Goal: Contribute content: Add original content to the website for others to see

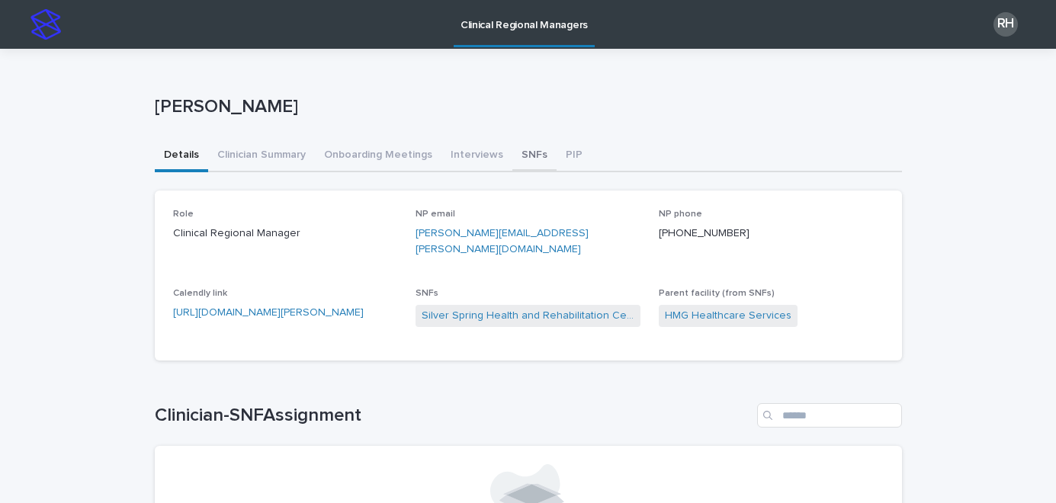
click at [515, 154] on button "SNFs" at bounding box center [534, 156] width 44 height 32
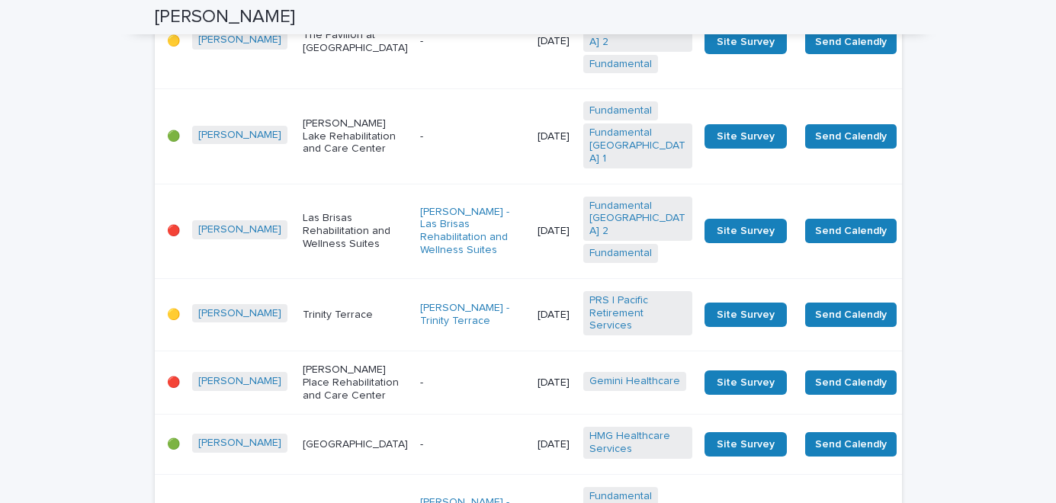
scroll to position [563, 0]
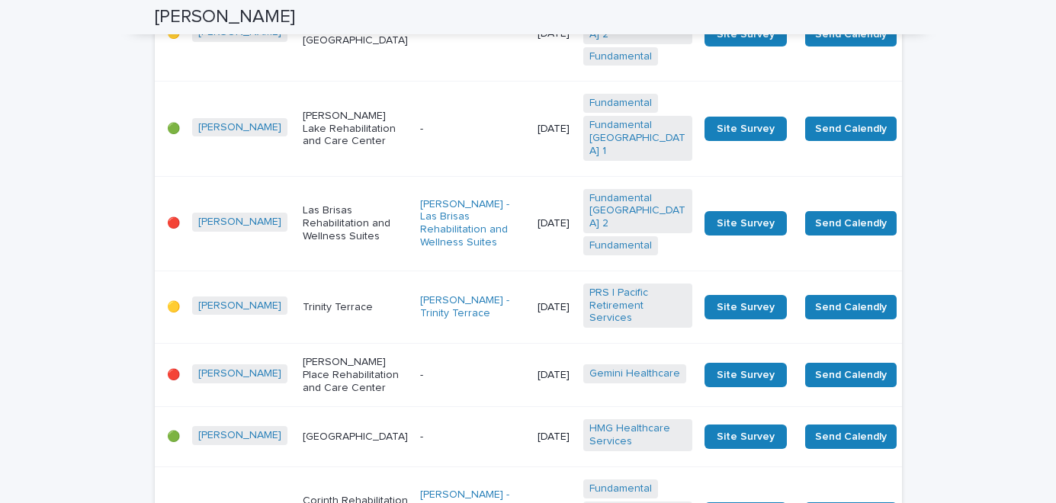
click at [537, 230] on p "[DATE]" at bounding box center [554, 223] width 34 height 13
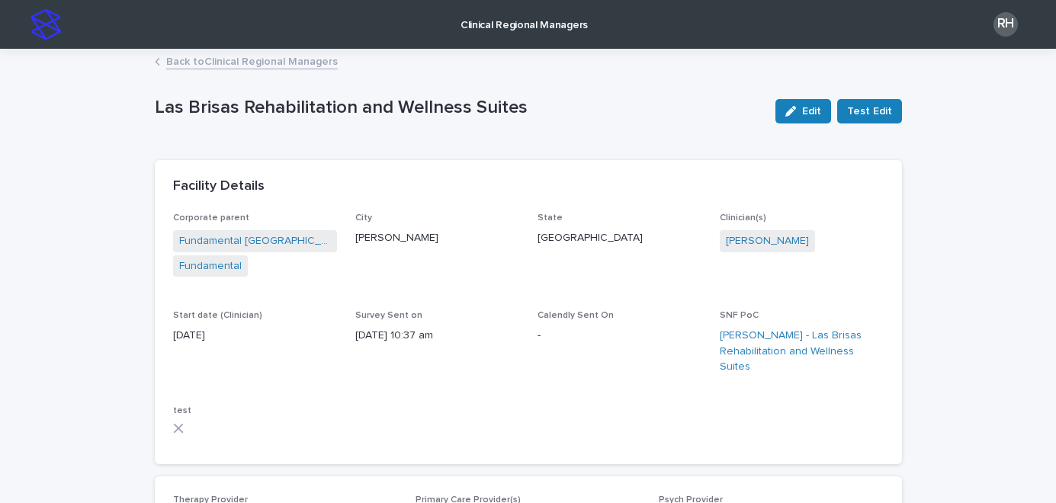
click at [301, 58] on link "Back to Clinical Regional Managers" at bounding box center [252, 61] width 172 height 18
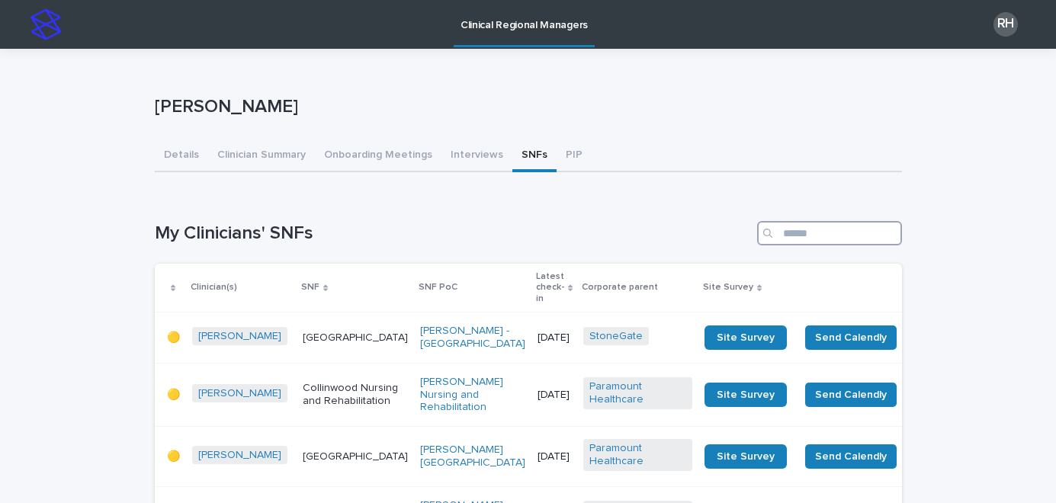
click at [812, 234] on input "Search" at bounding box center [829, 233] width 145 height 24
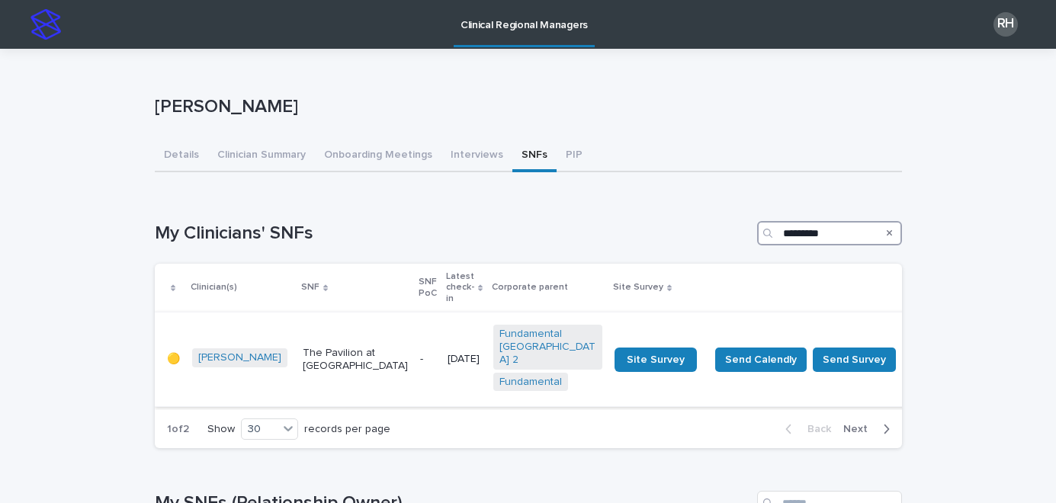
type input "*********"
click at [414, 323] on td "-" at bounding box center [427, 360] width 27 height 95
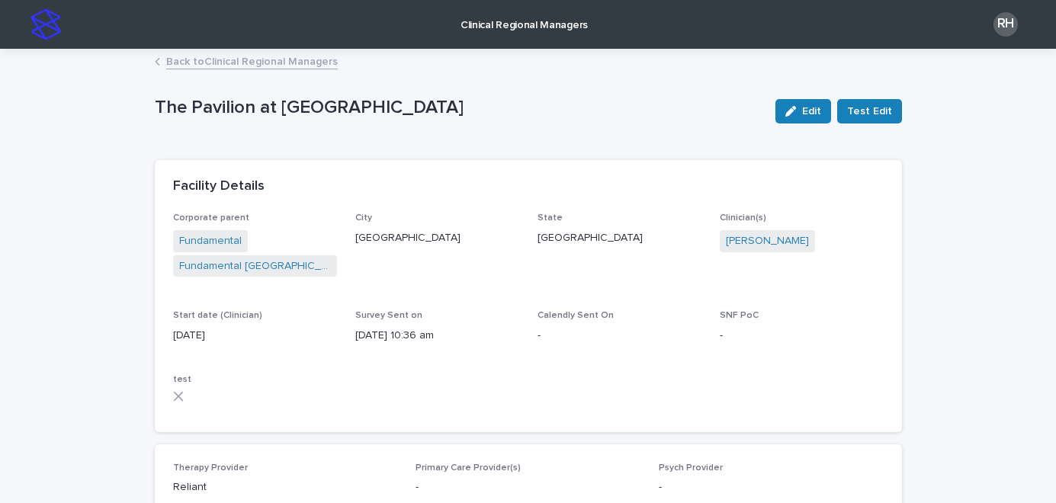
click at [280, 62] on link "Back to Clinical Regional Managers" at bounding box center [252, 61] width 172 height 18
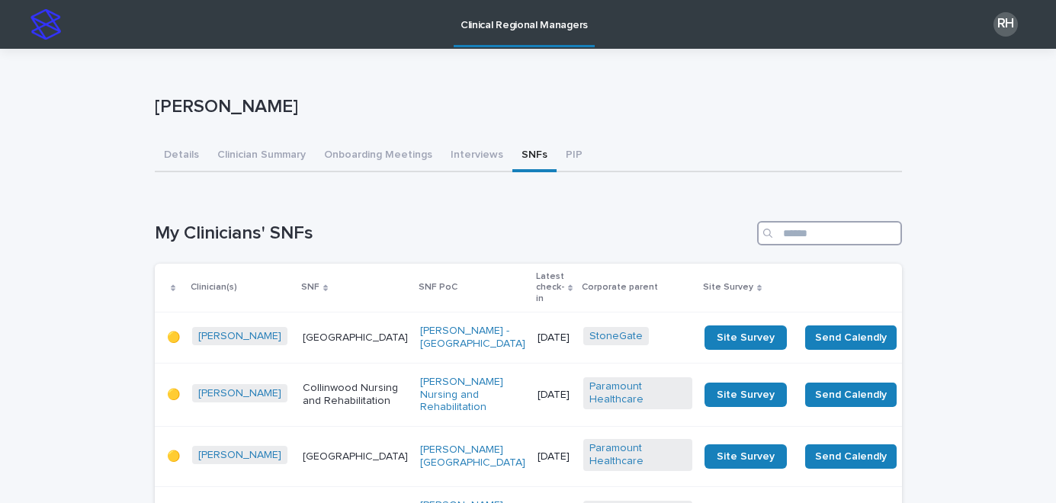
click at [854, 234] on input "Search" at bounding box center [829, 233] width 145 height 24
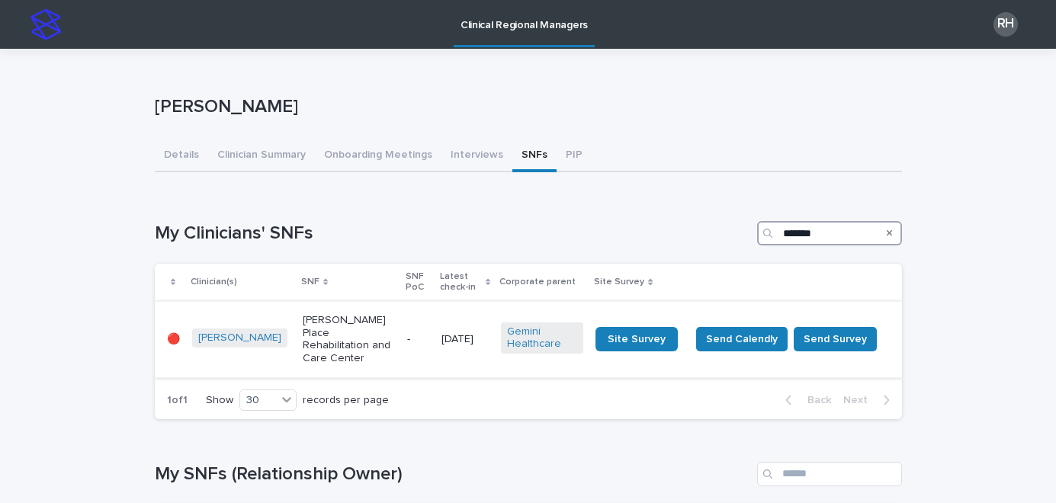
type input "*******"
click at [464, 333] on p "[DATE]" at bounding box center [464, 339] width 47 height 13
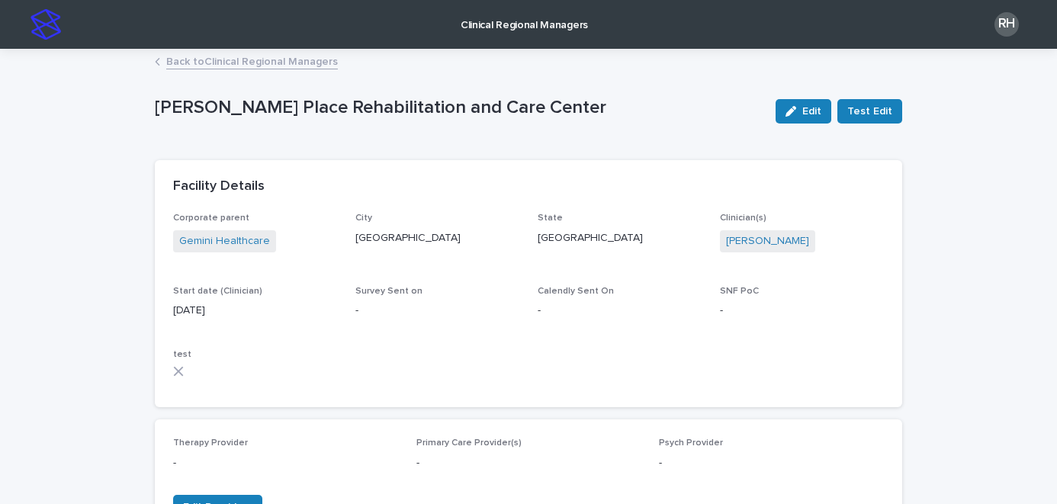
click at [265, 57] on link "Back to Clinical Regional Managers" at bounding box center [252, 61] width 172 height 18
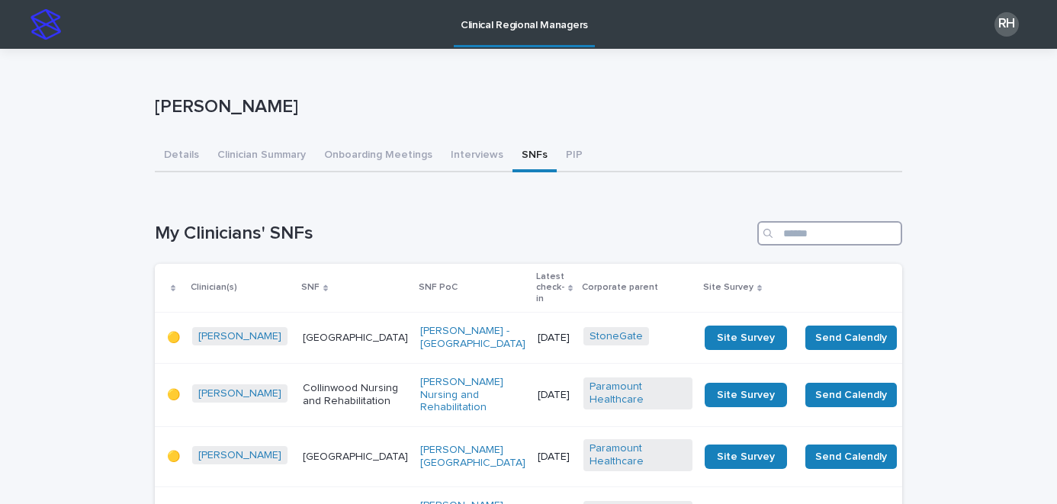
click at [810, 233] on input "Search" at bounding box center [829, 233] width 145 height 24
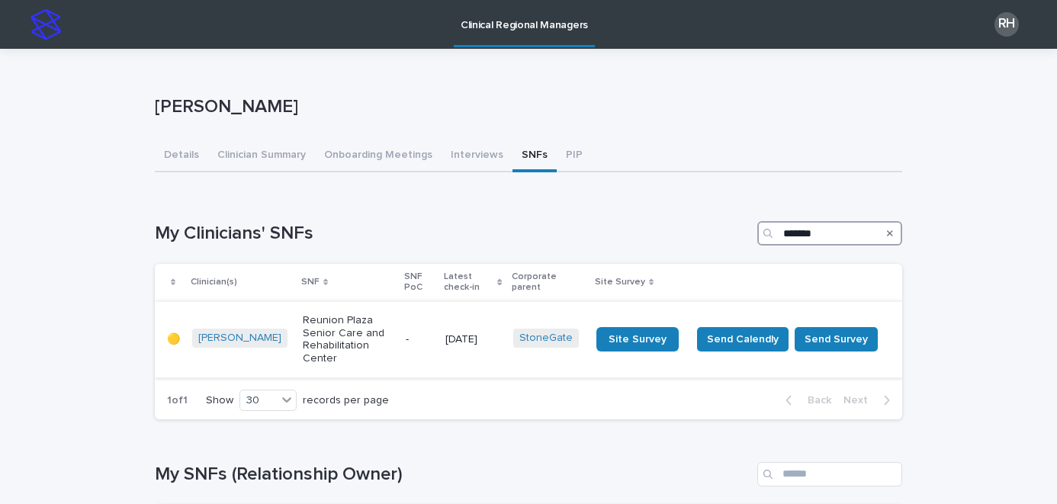
type input "*******"
click at [470, 333] on p "[DATE]" at bounding box center [473, 339] width 56 height 13
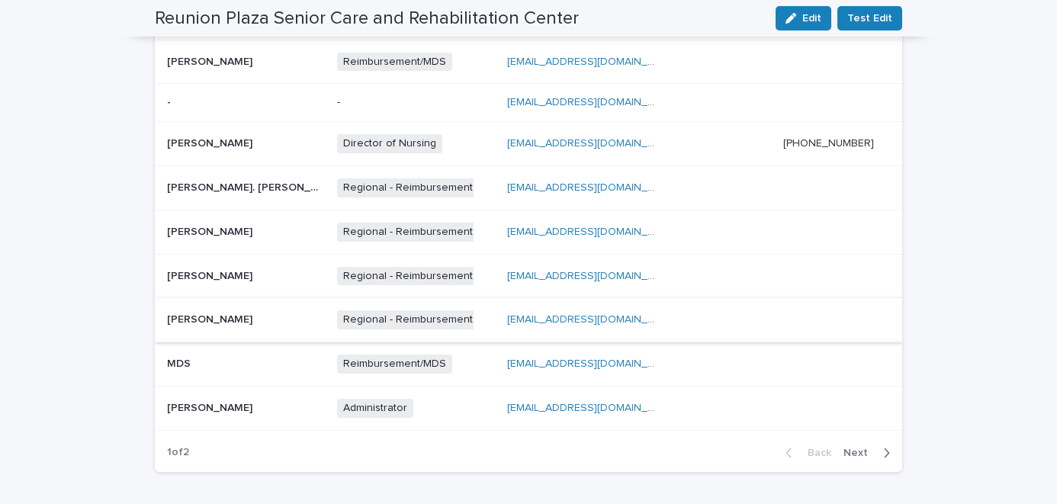
scroll to position [662, 0]
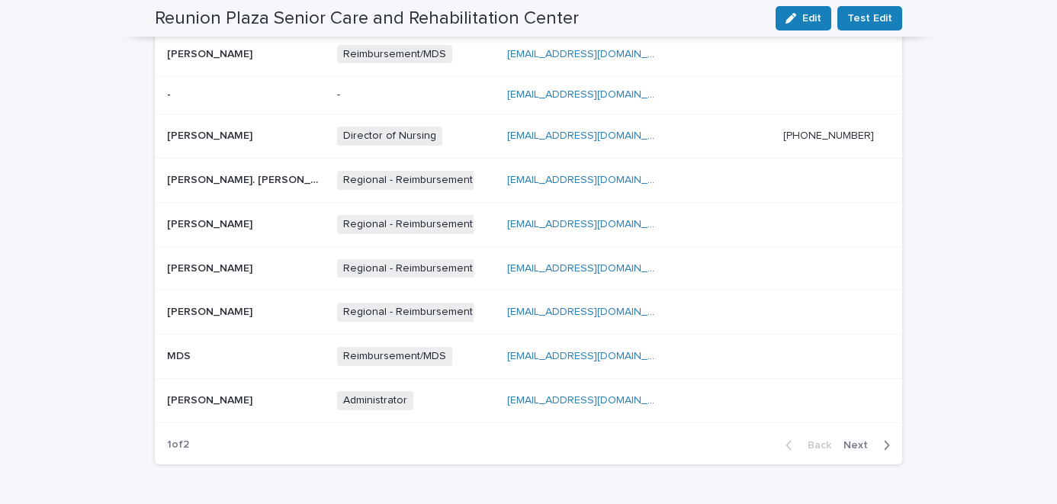
click at [862, 444] on span "Next" at bounding box center [860, 445] width 34 height 11
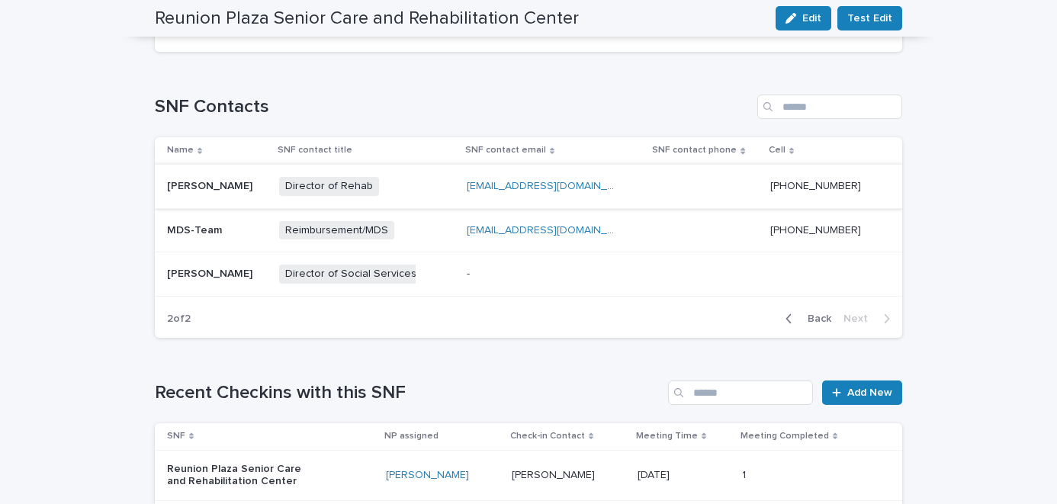
scroll to position [486, 0]
click at [807, 316] on span "Back" at bounding box center [814, 318] width 33 height 11
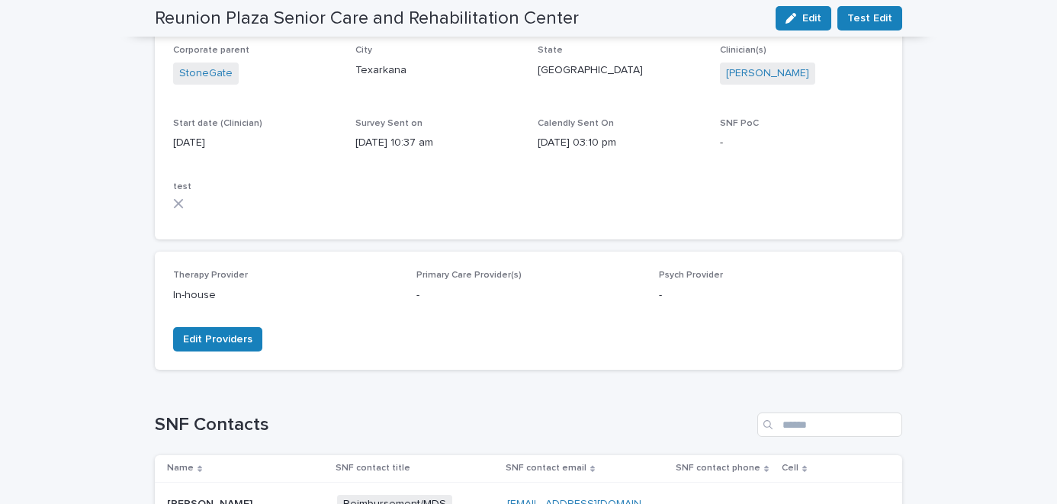
scroll to position [0, 0]
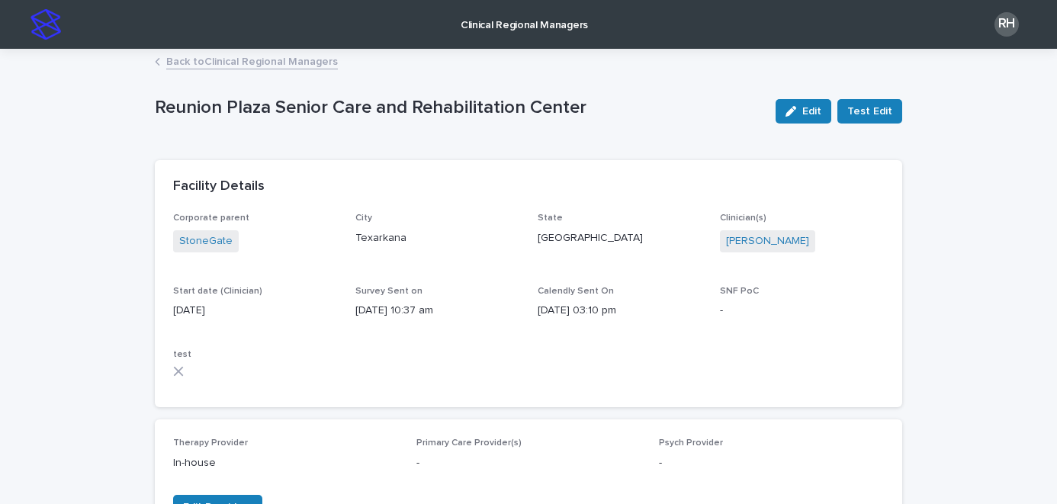
click at [499, 19] on p "Clinical Regional Managers" at bounding box center [523, 16] width 127 height 32
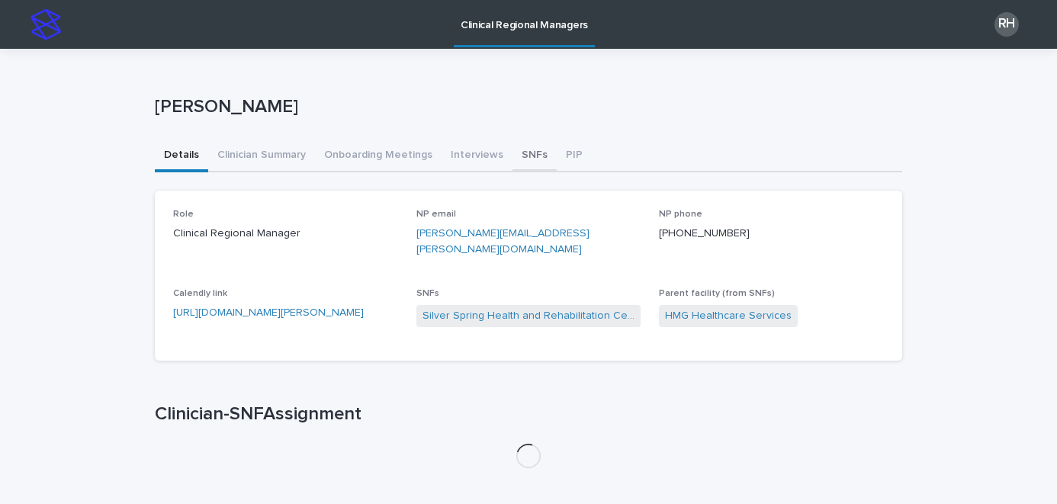
click at [512, 156] on button "SNFs" at bounding box center [534, 156] width 44 height 32
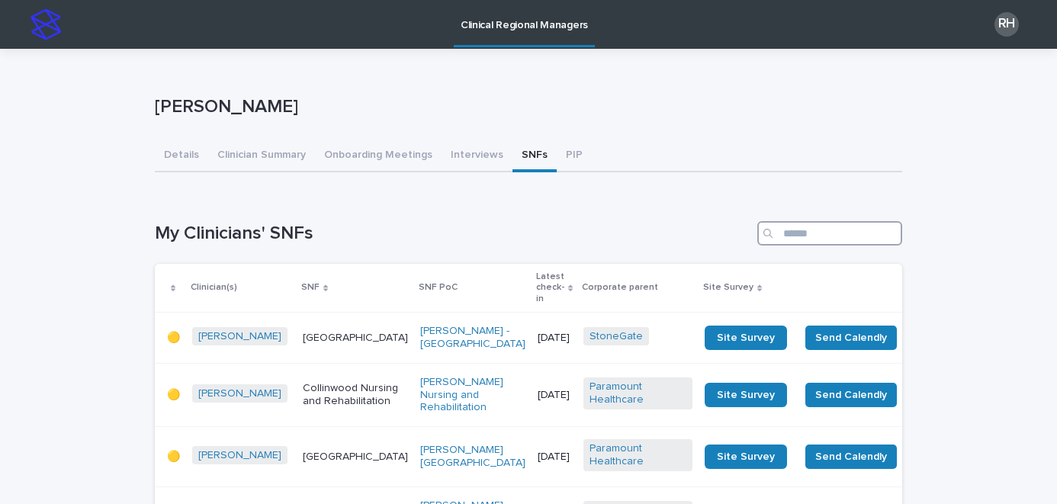
click at [807, 235] on input "Search" at bounding box center [829, 233] width 145 height 24
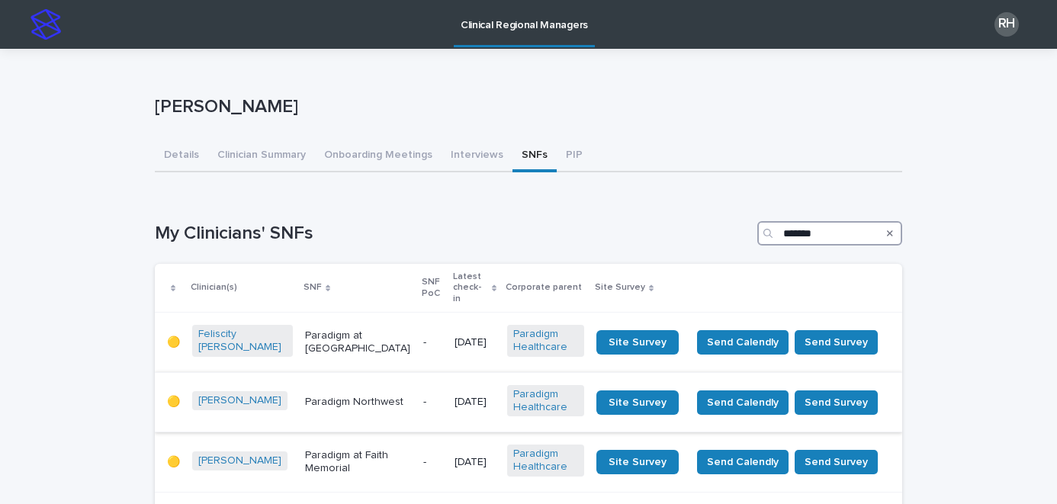
type input "*******"
click at [423, 396] on p "-" at bounding box center [432, 402] width 19 height 13
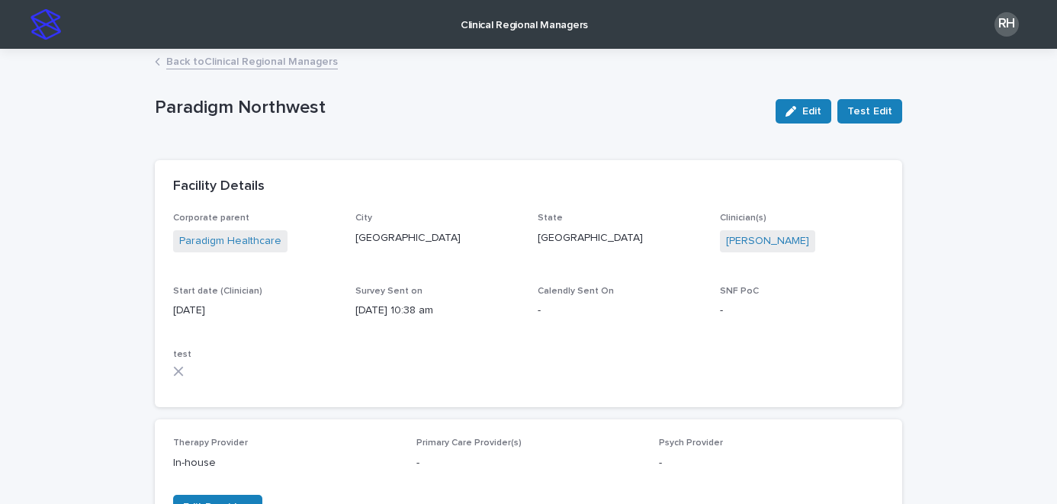
click at [252, 65] on link "Back to Clinical Regional Managers" at bounding box center [252, 61] width 172 height 18
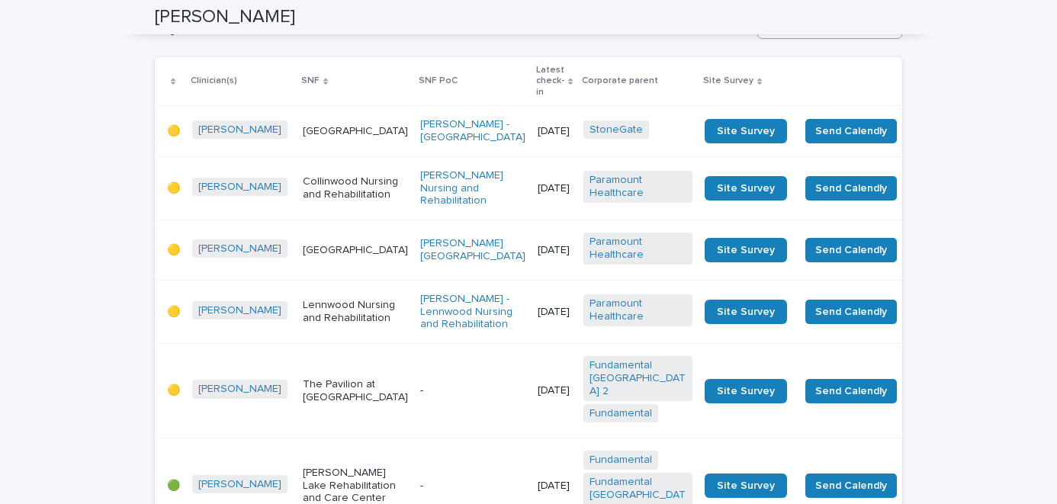
scroll to position [25, 0]
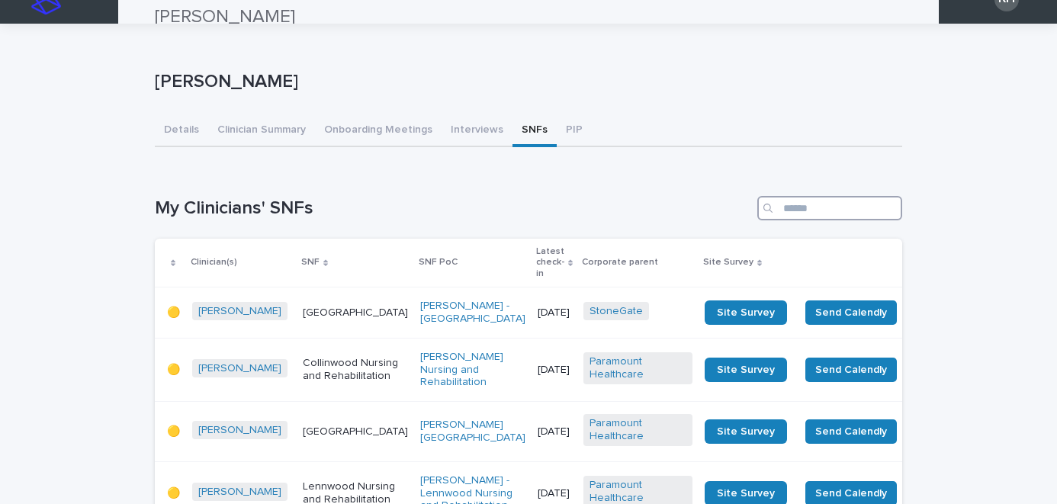
click at [805, 200] on input "Search" at bounding box center [829, 208] width 145 height 24
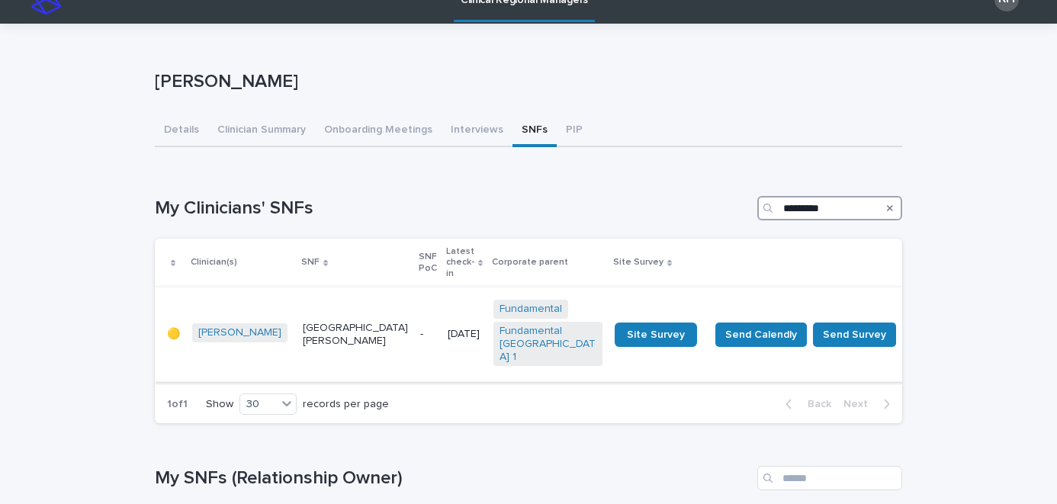
type input "*********"
click at [447, 328] on p "[DATE]" at bounding box center [464, 334] width 34 height 13
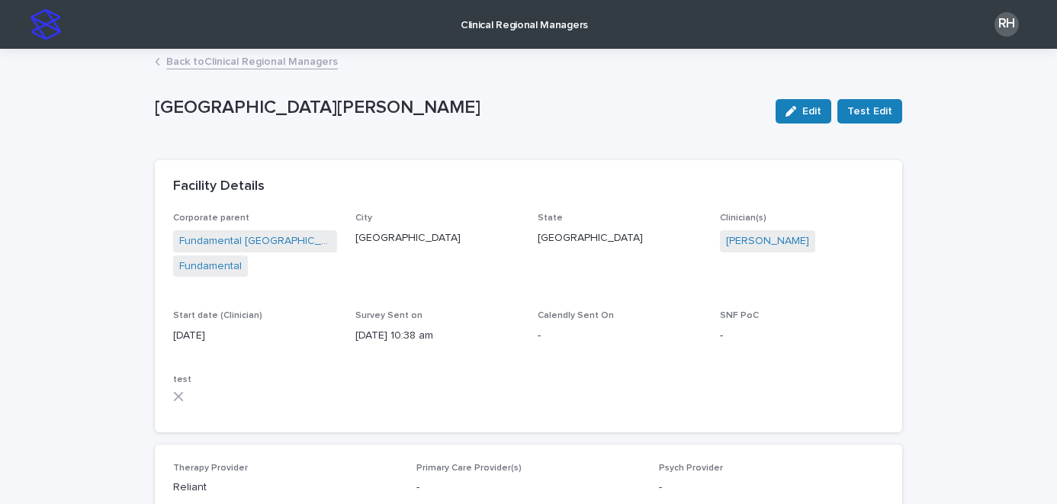
click at [289, 66] on link "Back to Clinical Regional Managers" at bounding box center [252, 61] width 172 height 18
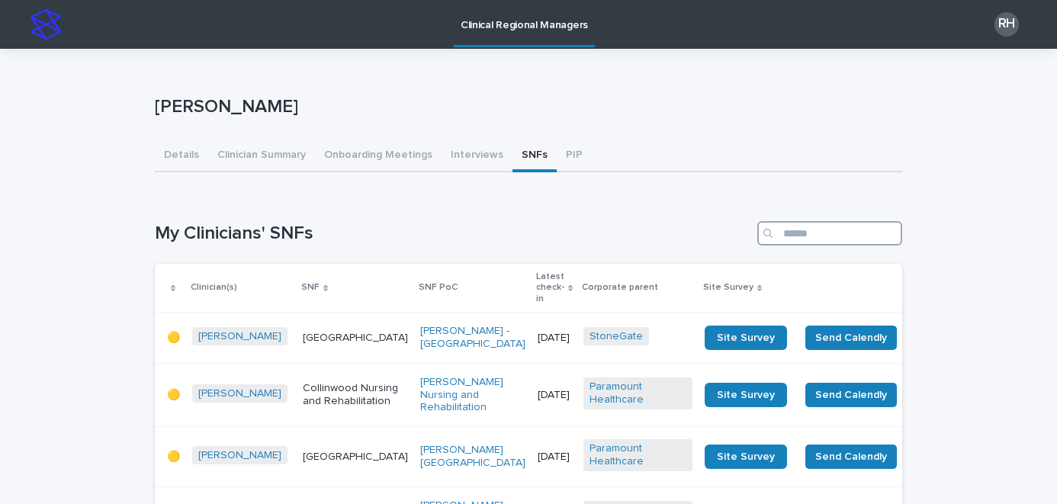
click at [826, 235] on input "Search" at bounding box center [829, 233] width 145 height 24
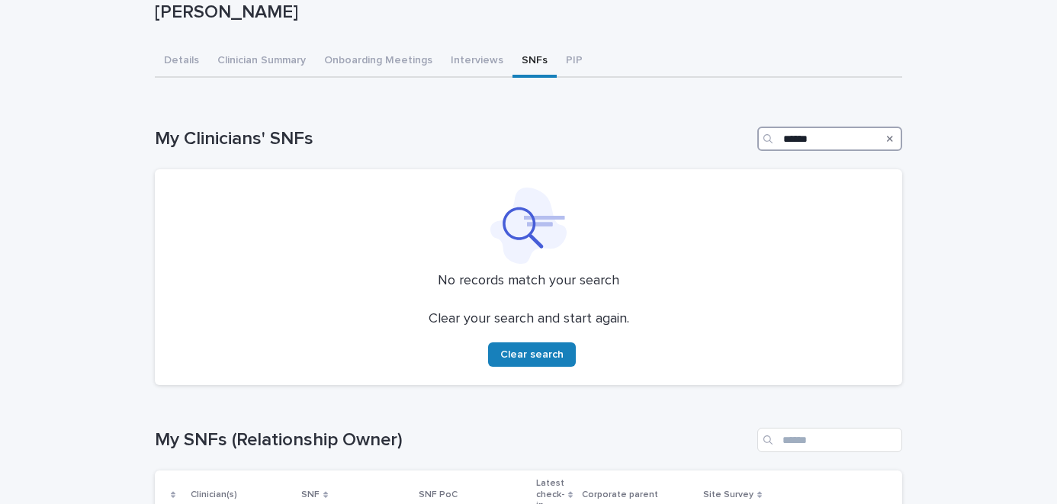
type input "******"
click at [518, 59] on button "SNFs" at bounding box center [534, 62] width 44 height 32
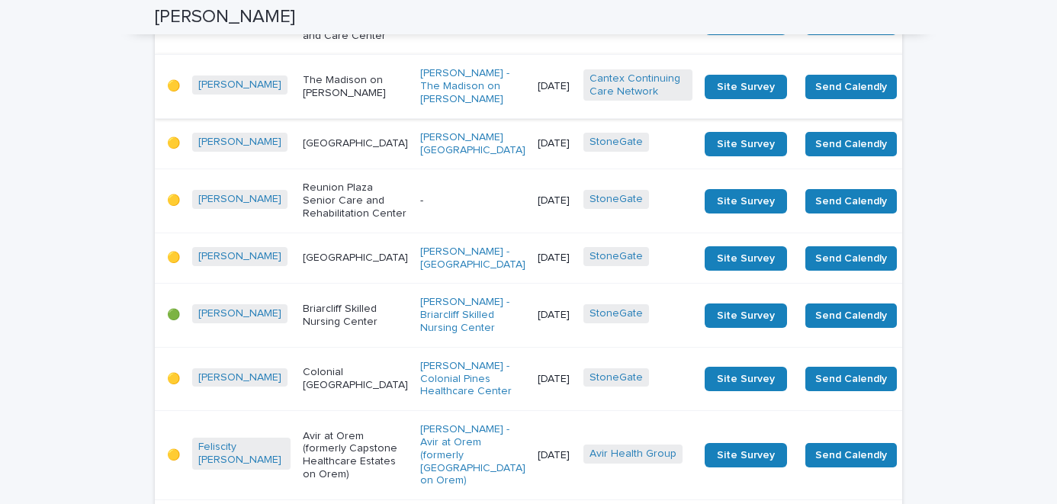
scroll to position [1503, 0]
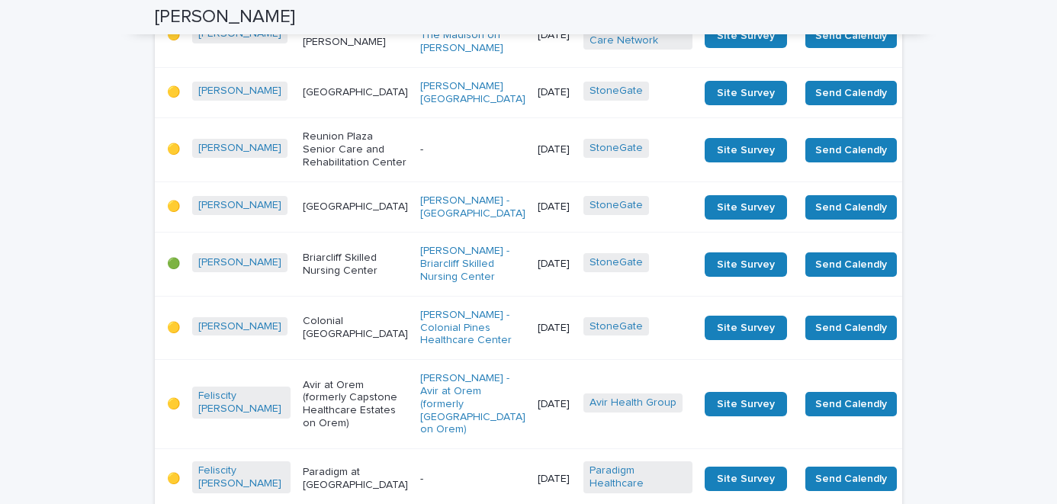
click at [537, 213] on p "[DATE]" at bounding box center [554, 206] width 34 height 13
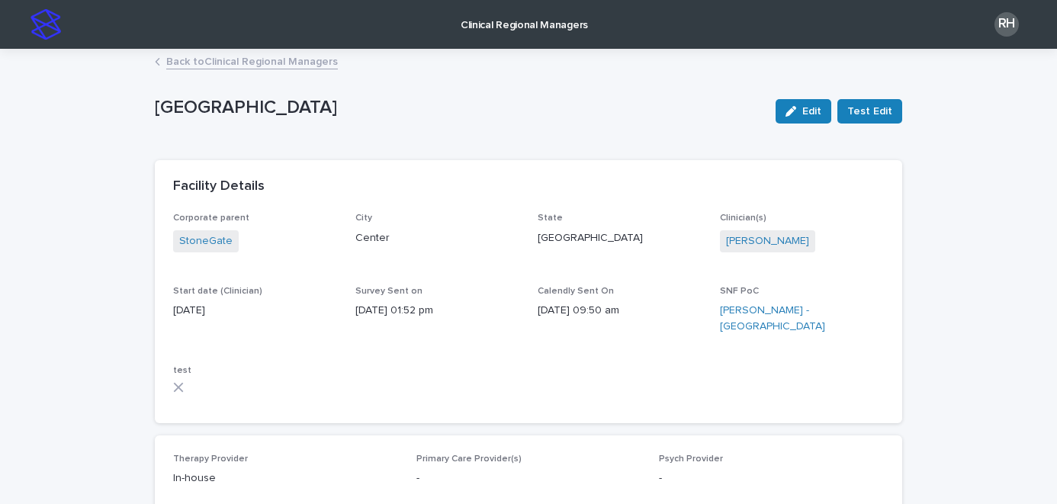
click at [271, 66] on link "Back to Clinical Regional Managers" at bounding box center [252, 61] width 172 height 18
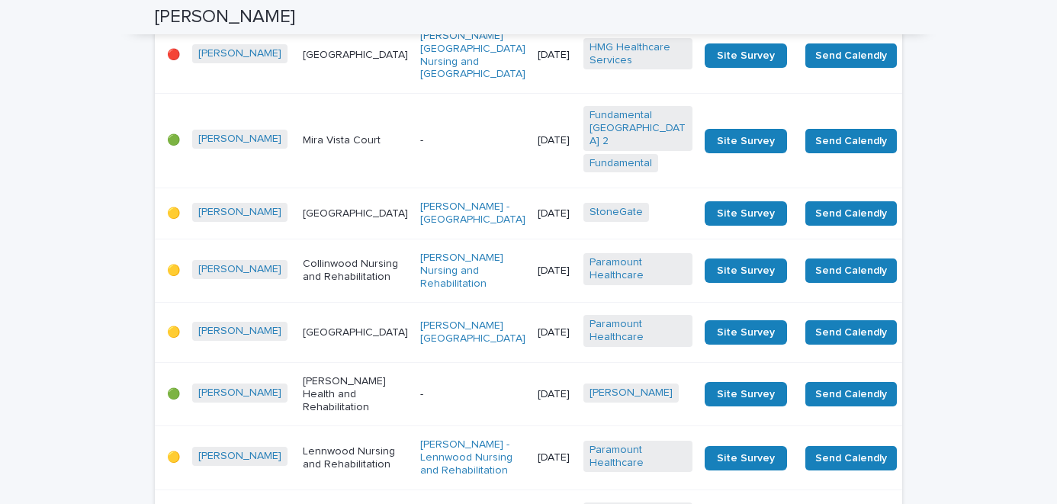
scroll to position [2641, 0]
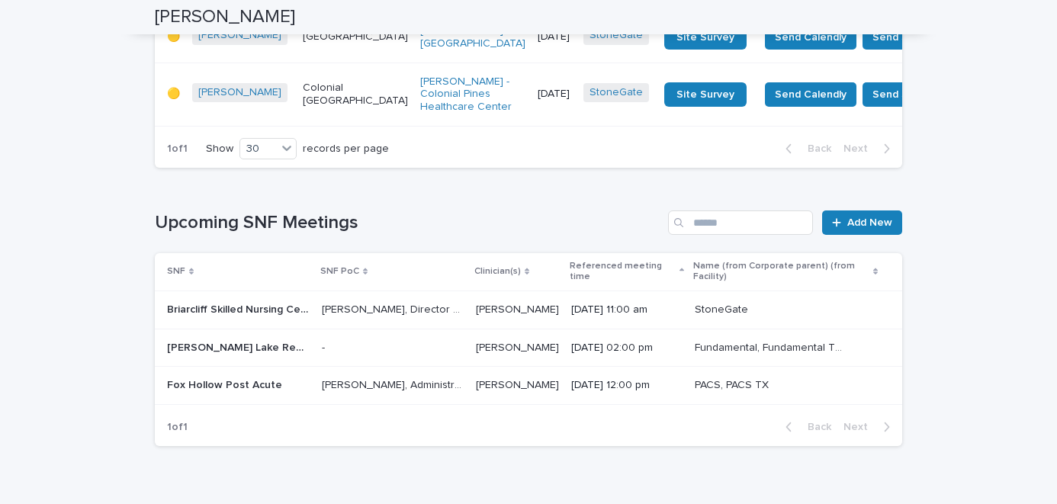
scroll to position [2622, 0]
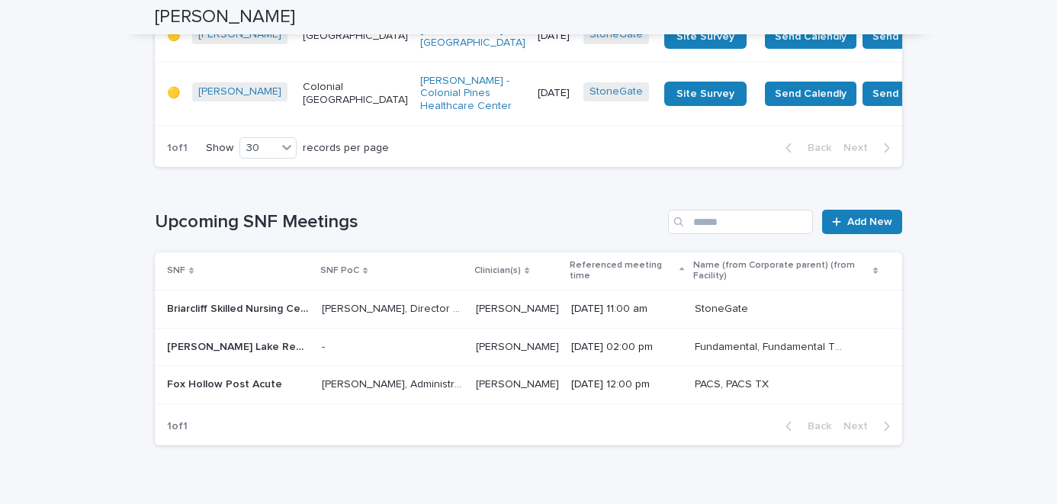
type input "****"
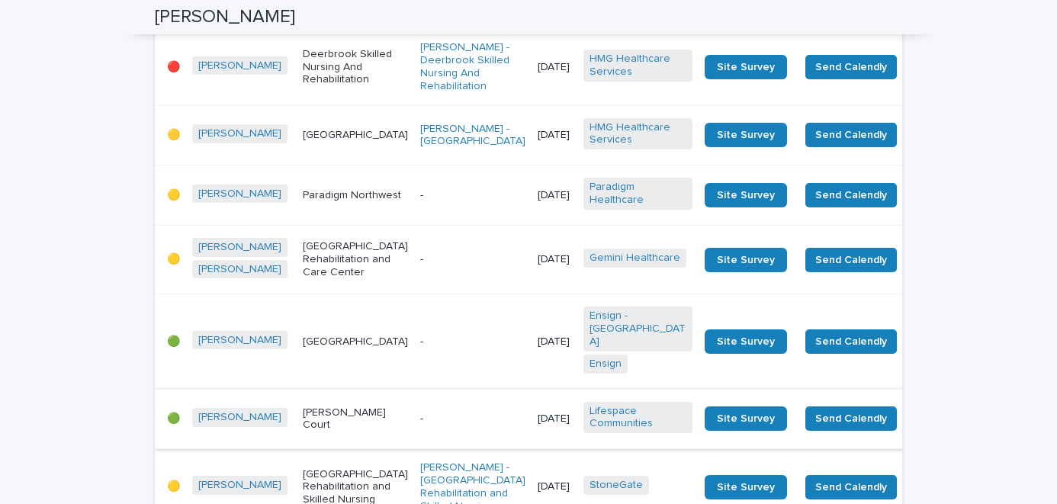
scroll to position [1663, 0]
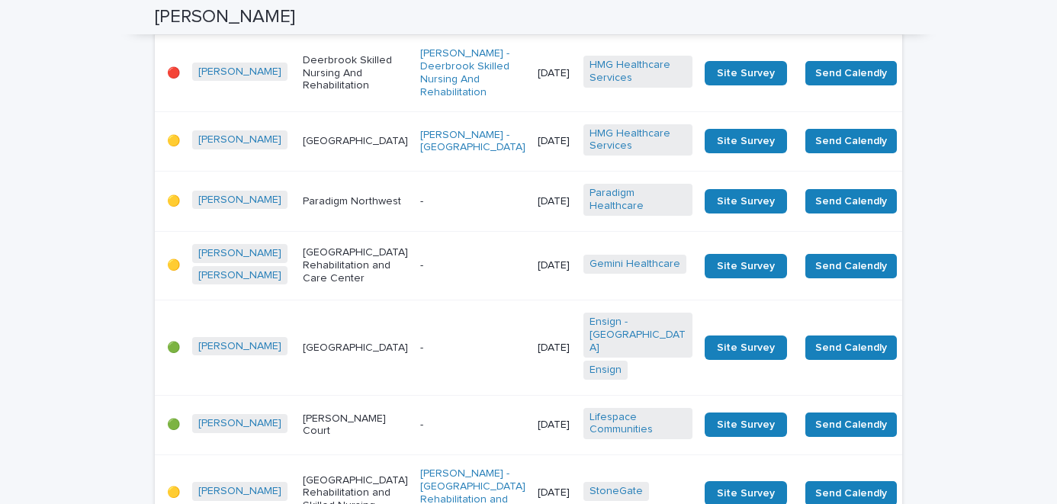
click at [537, 80] on p "[DATE]" at bounding box center [554, 73] width 34 height 13
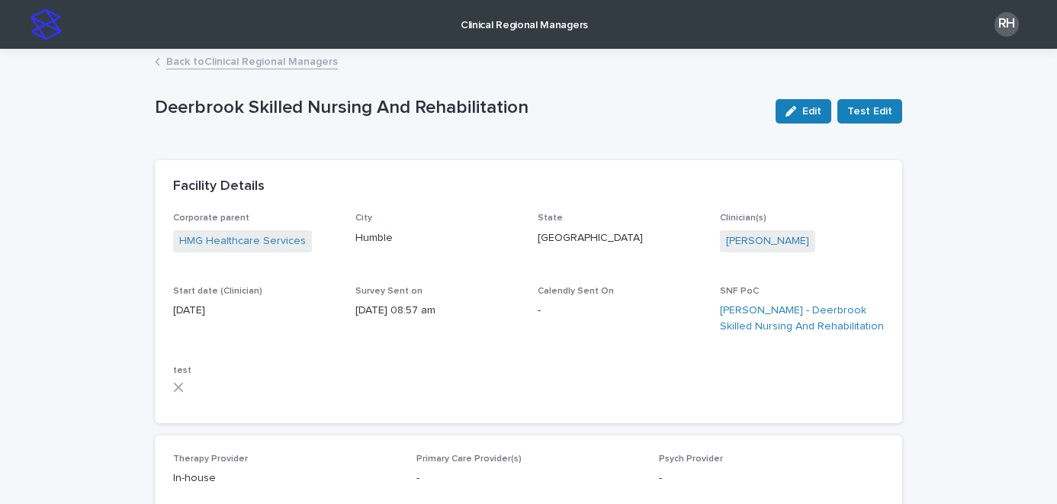
click at [302, 63] on link "Back to Clinical Regional Managers" at bounding box center [252, 61] width 172 height 18
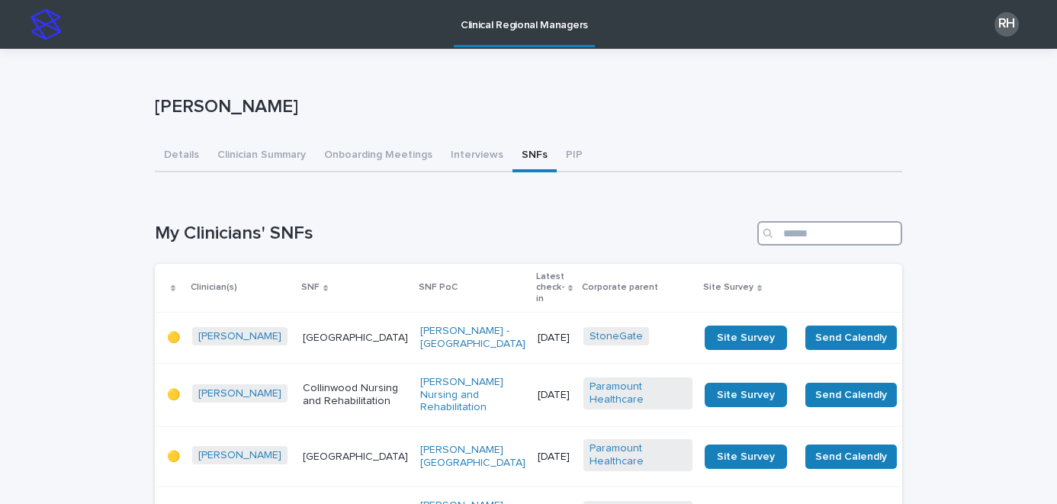
click at [821, 245] on input "Search" at bounding box center [829, 233] width 145 height 24
type input "*******"
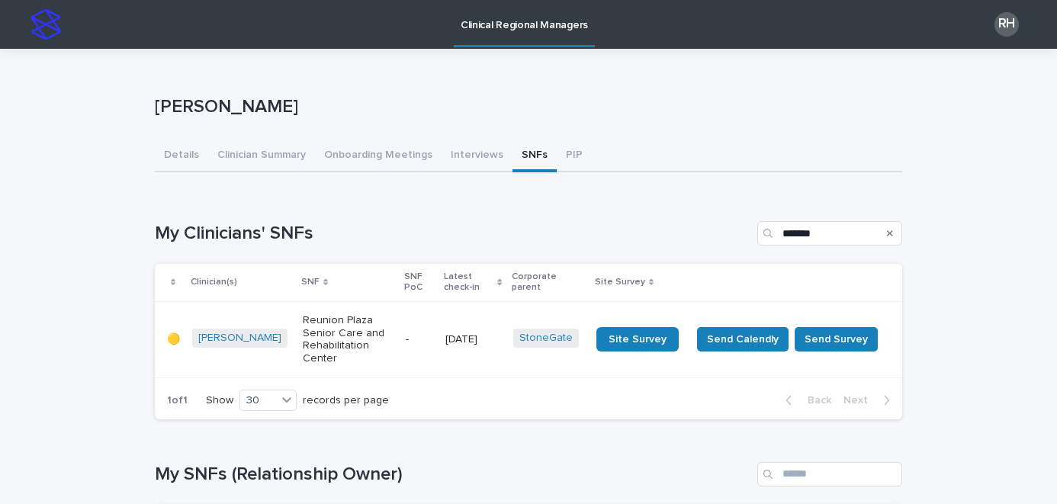
click at [490, 335] on p "[DATE]" at bounding box center [473, 339] width 56 height 13
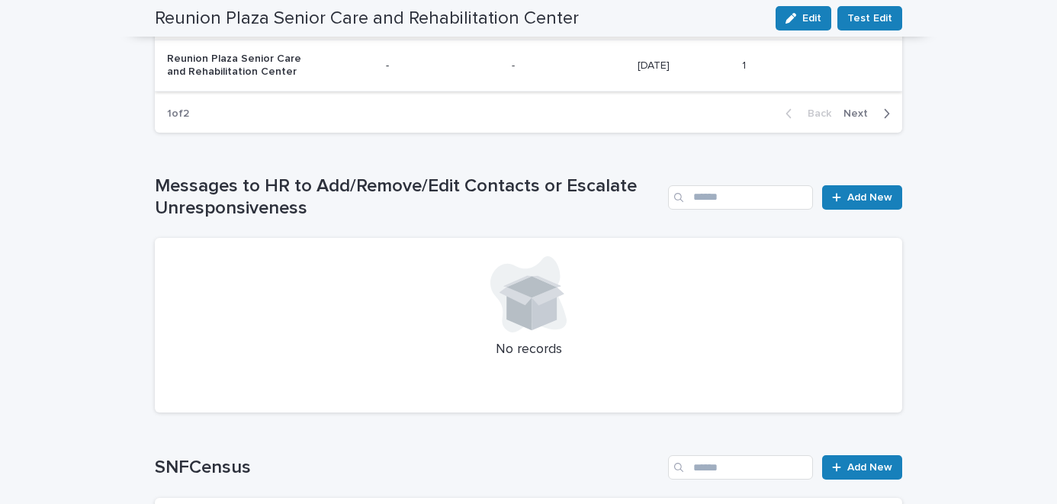
scroll to position [1685, 0]
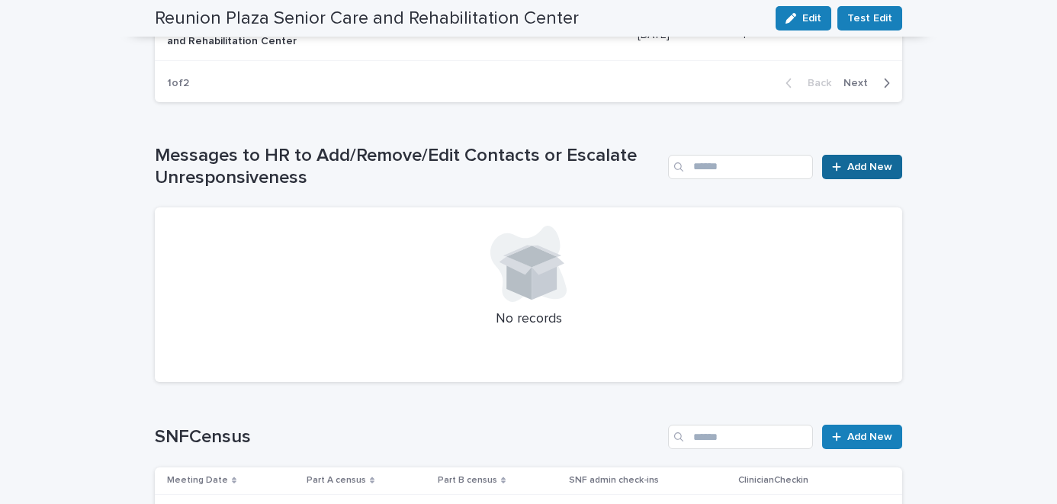
click at [832, 169] on icon at bounding box center [836, 167] width 9 height 11
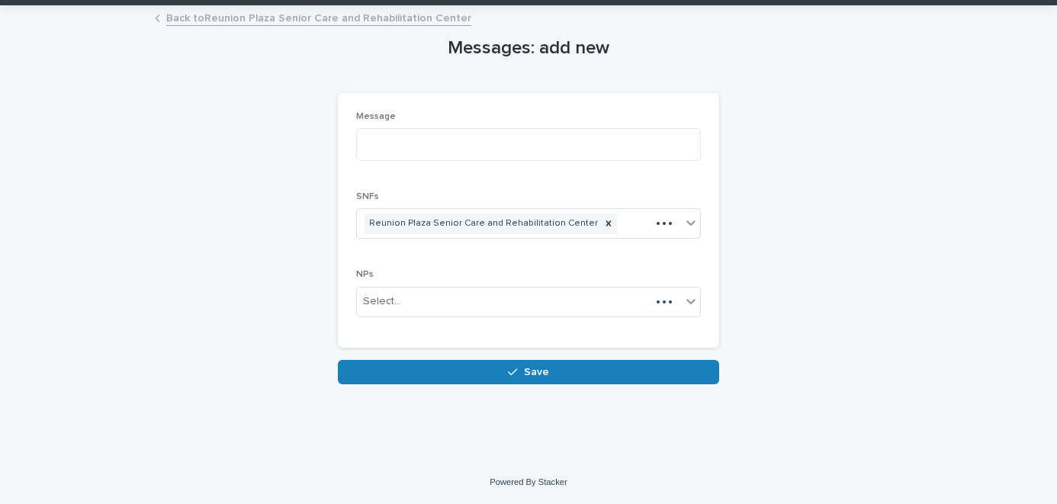
scroll to position [41, 0]
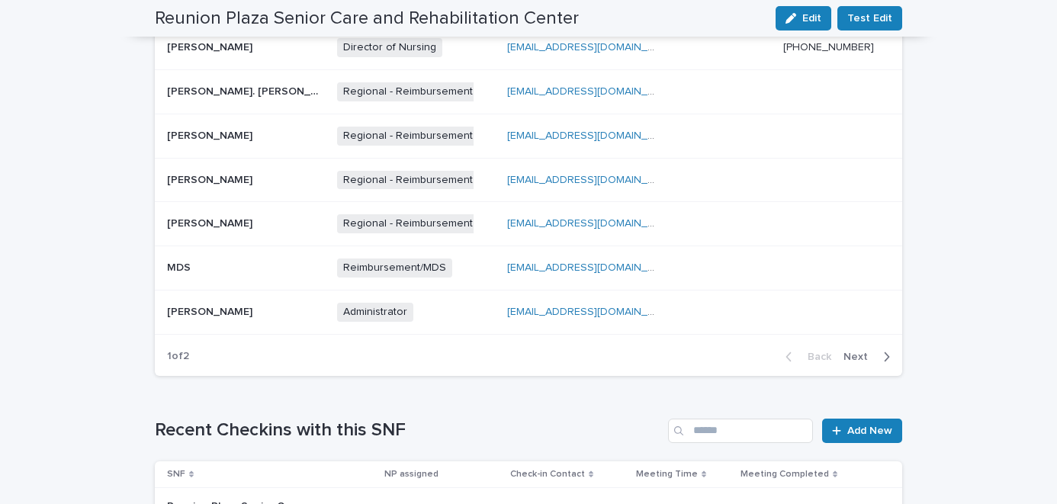
scroll to position [852, 0]
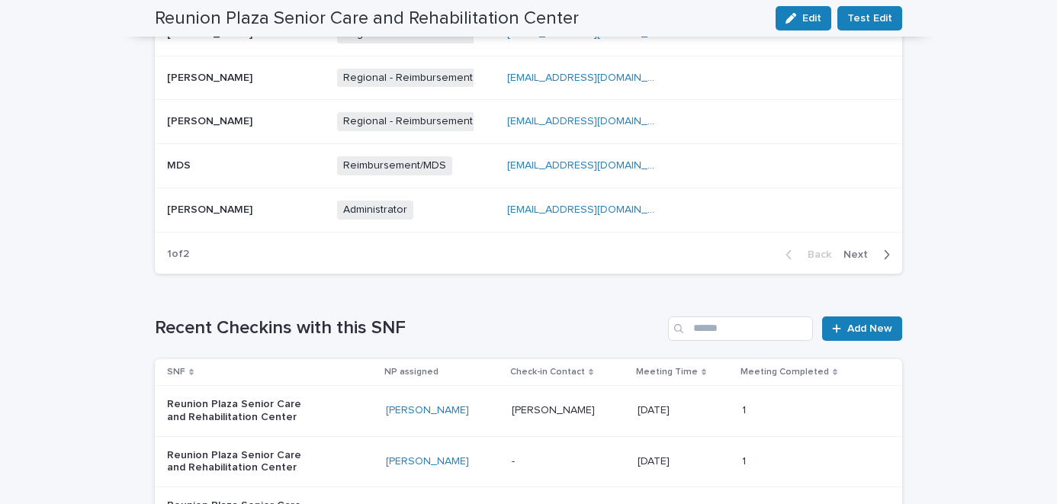
click at [864, 254] on span "Next" at bounding box center [860, 254] width 34 height 11
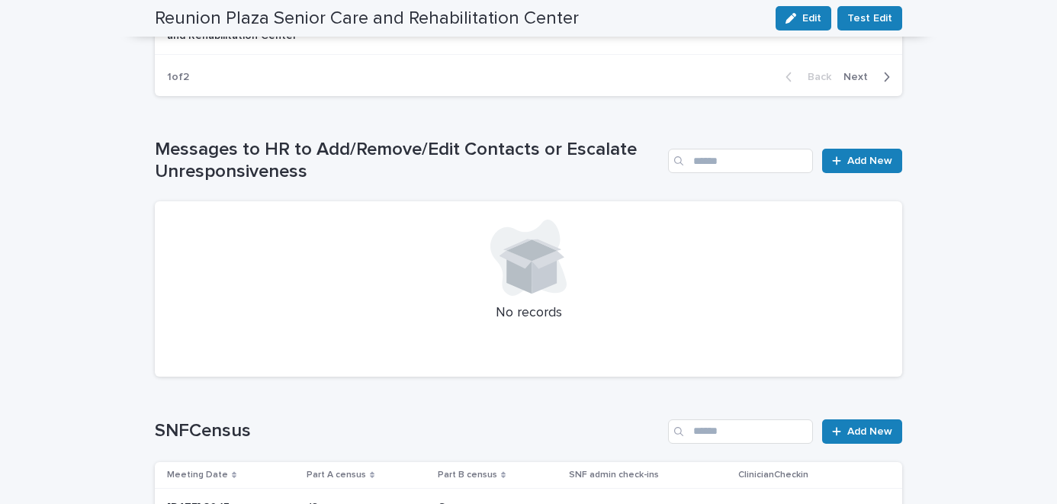
scroll to position [1417, 0]
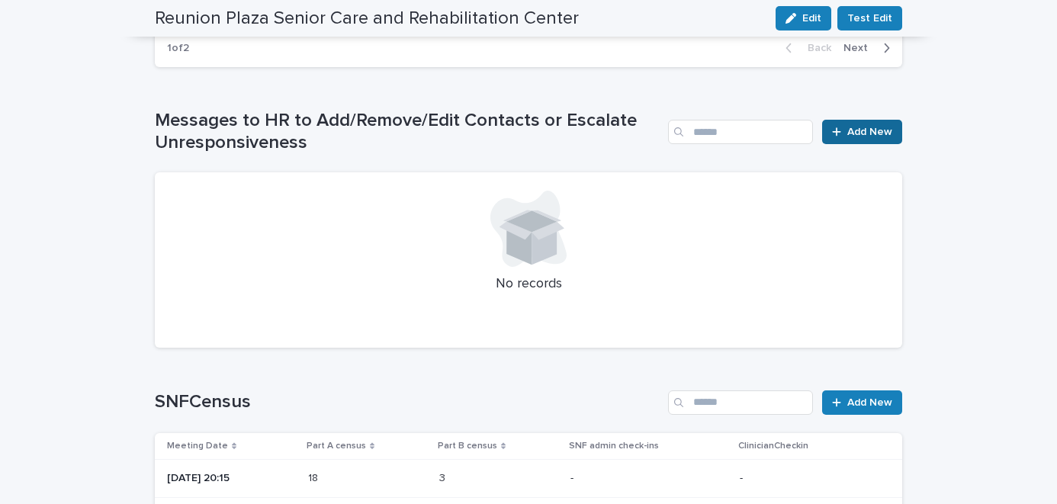
click at [859, 131] on span "Add New" at bounding box center [869, 132] width 45 height 11
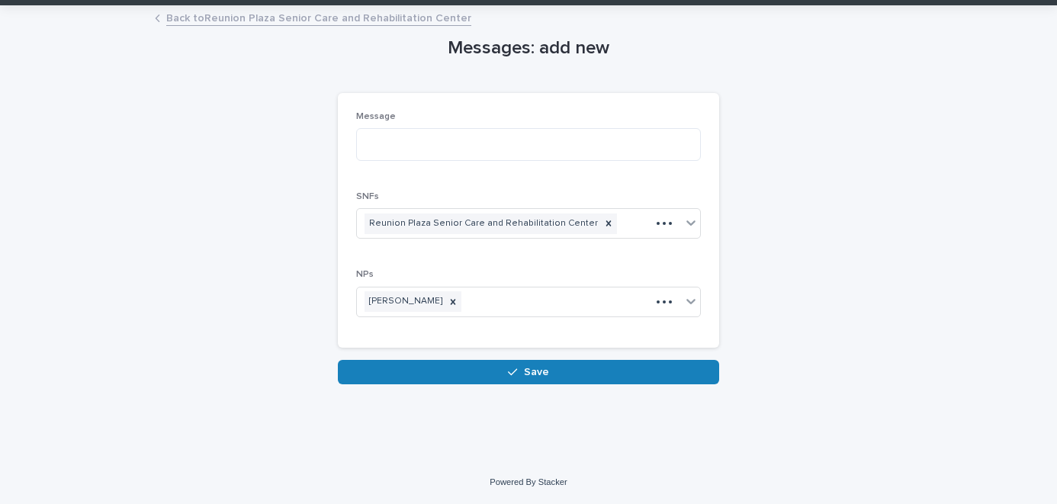
scroll to position [41, 0]
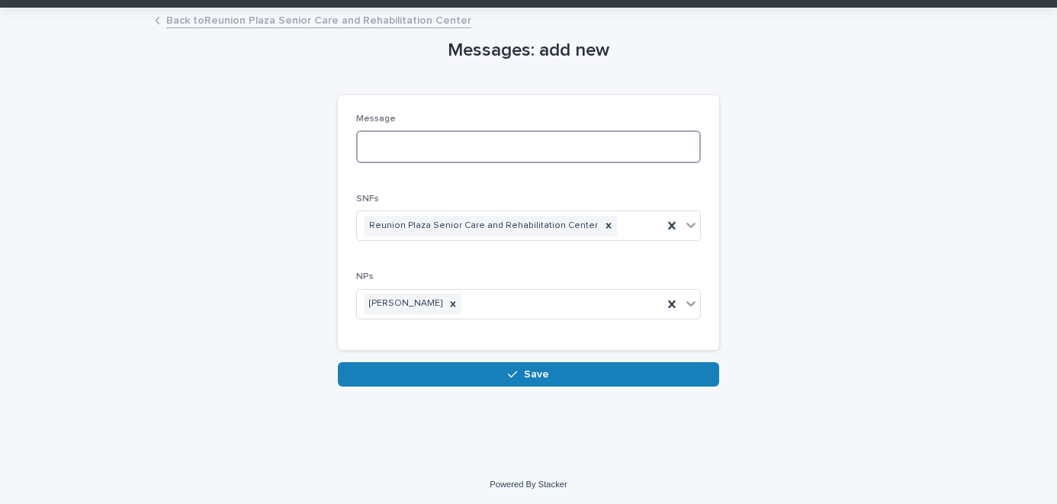
click at [563, 151] on textarea at bounding box center [528, 146] width 345 height 33
type textarea "*"
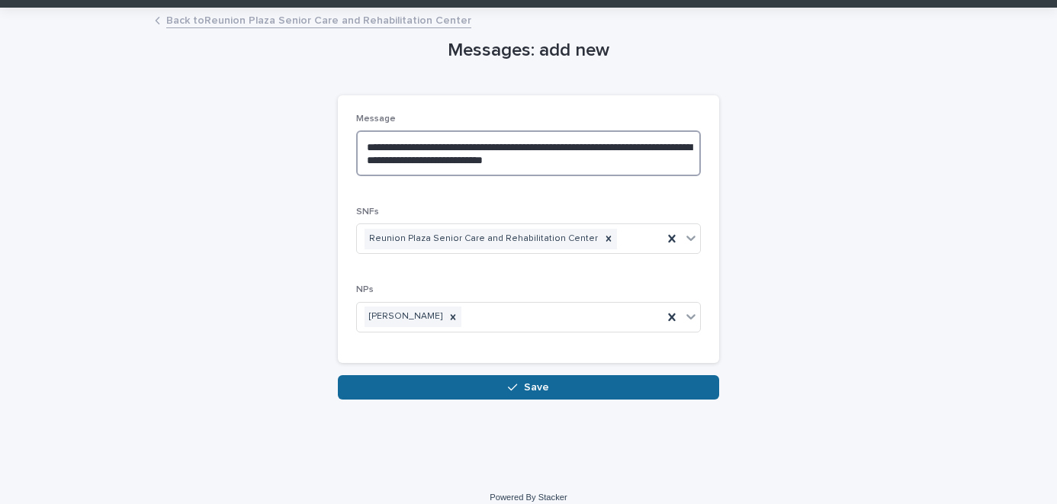
type textarea "**********"
click at [528, 390] on span "Save" at bounding box center [536, 387] width 25 height 11
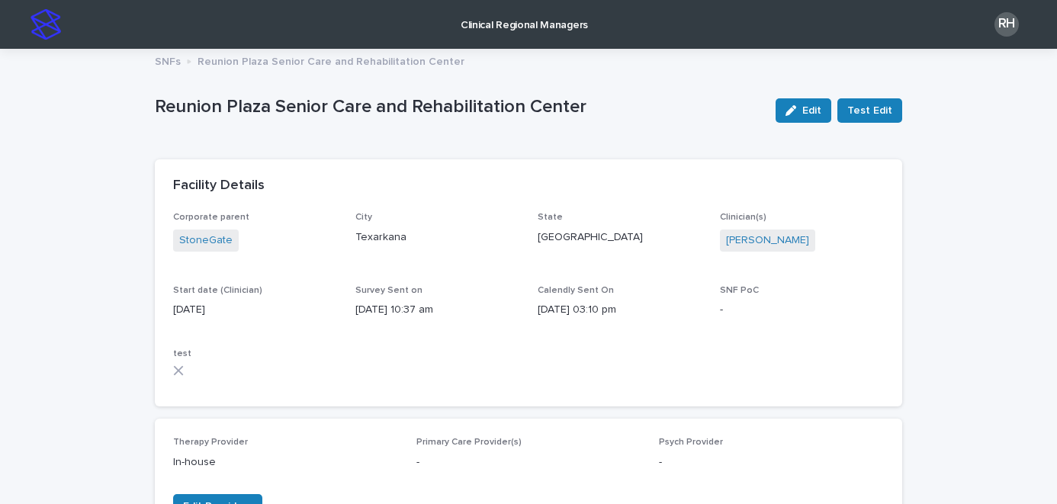
click at [166, 63] on p "SNFs" at bounding box center [168, 60] width 26 height 17
click at [488, 27] on p "Clinical Regional Managers" at bounding box center [523, 16] width 127 height 32
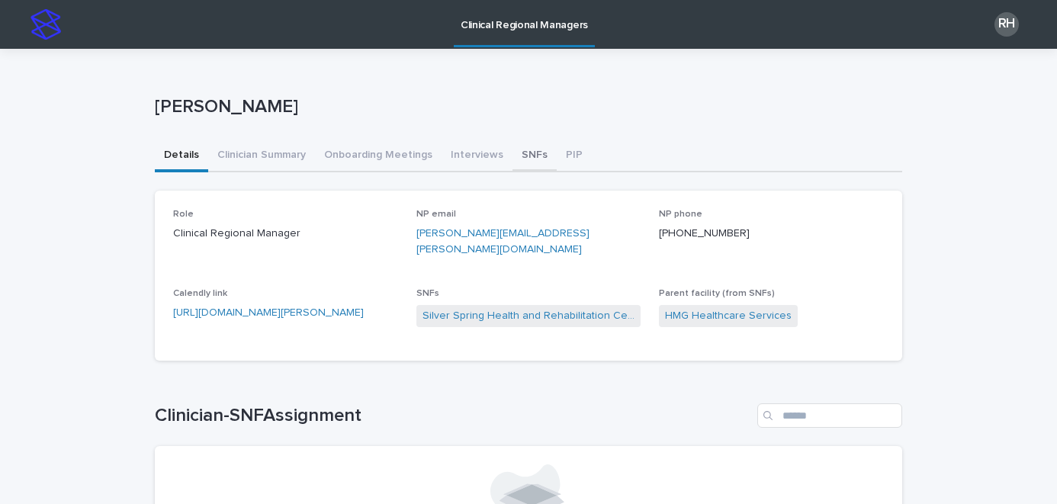
click at [515, 152] on button "SNFs" at bounding box center [534, 156] width 44 height 32
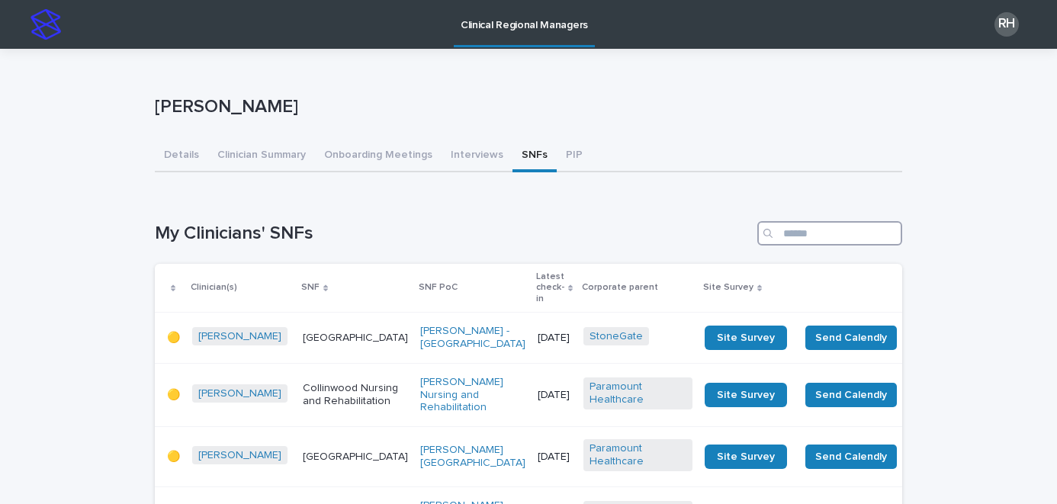
click at [800, 226] on input "Search" at bounding box center [829, 233] width 145 height 24
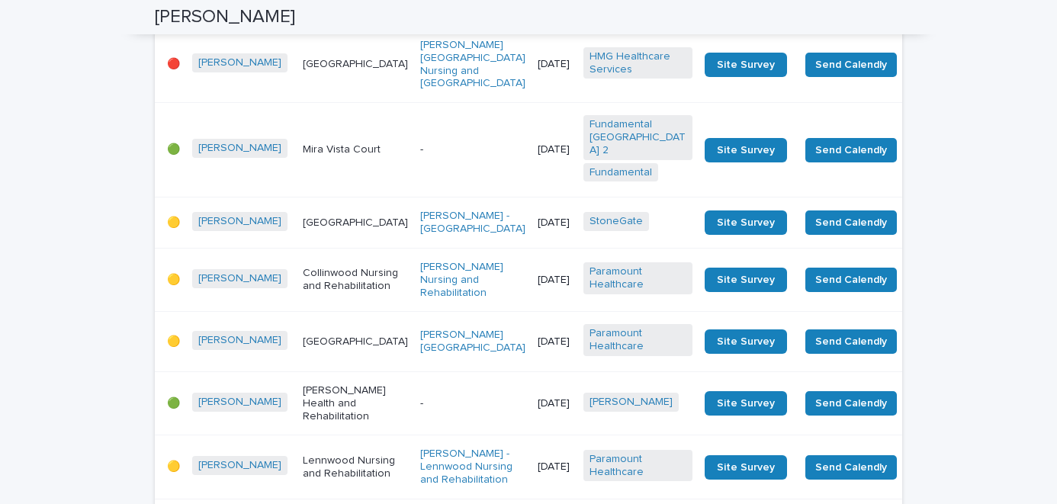
scroll to position [2674, 0]
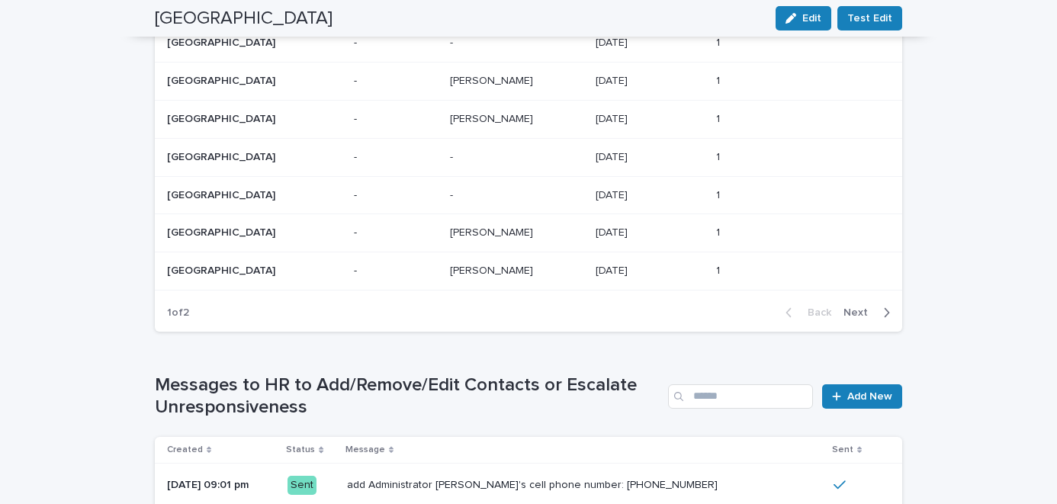
scroll to position [1278, 0]
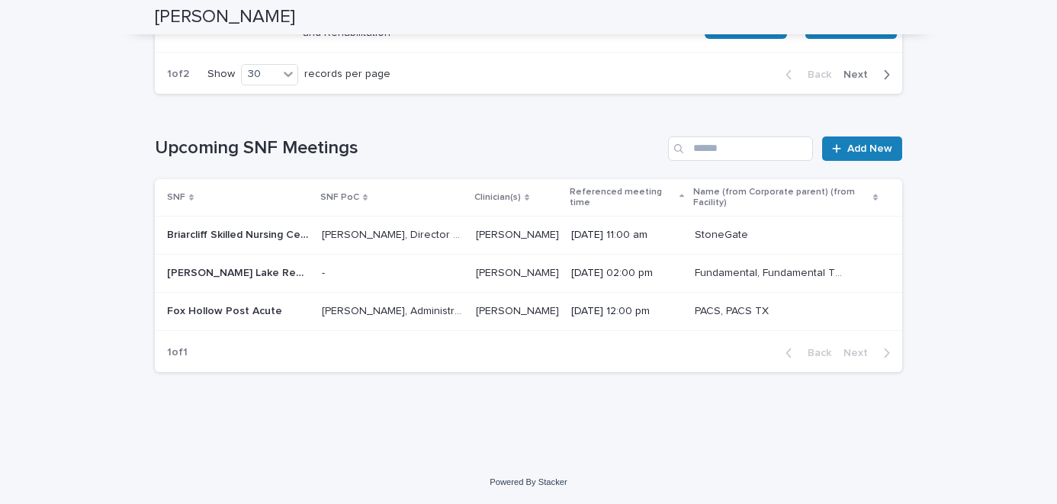
scroll to position [4950, 0]
click at [858, 80] on span "Next" at bounding box center [860, 74] width 34 height 11
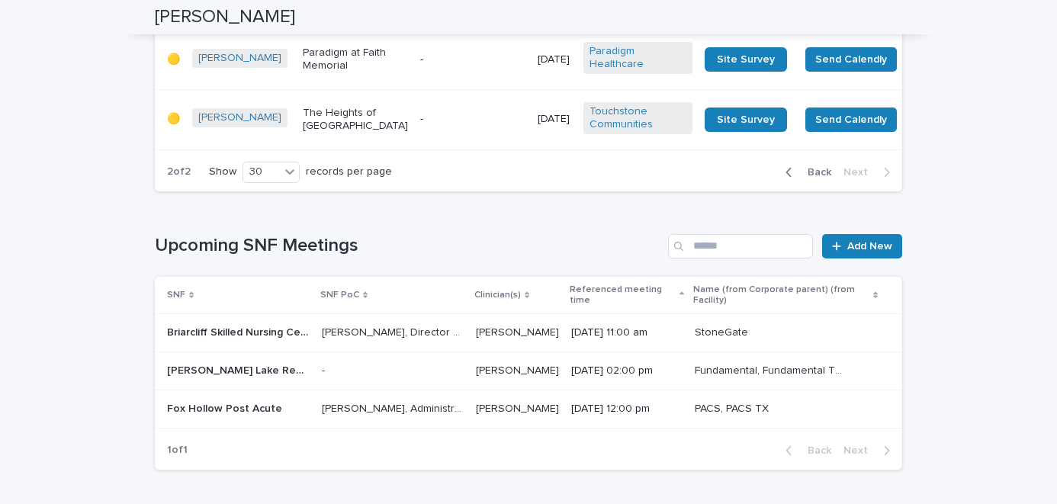
scroll to position [3271, 0]
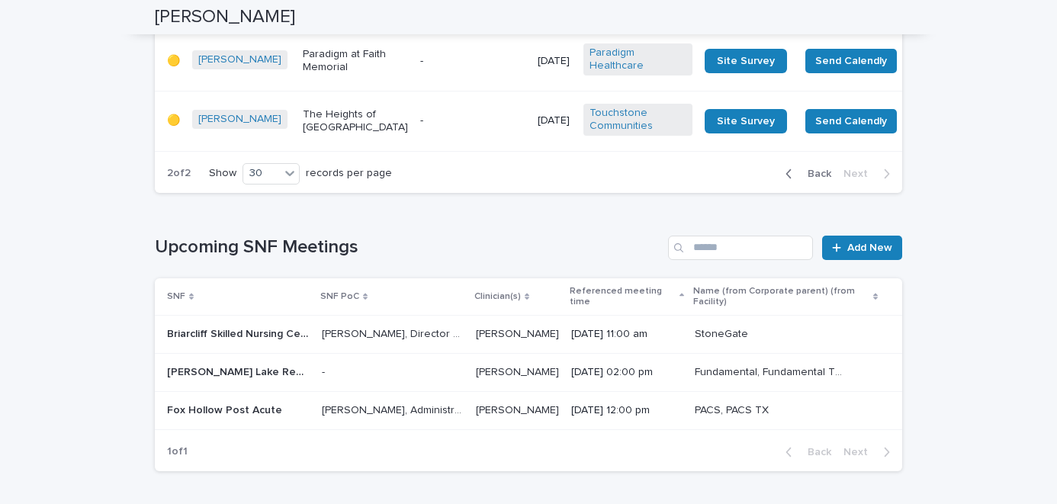
click at [420, 68] on p "-" at bounding box center [472, 61] width 105 height 13
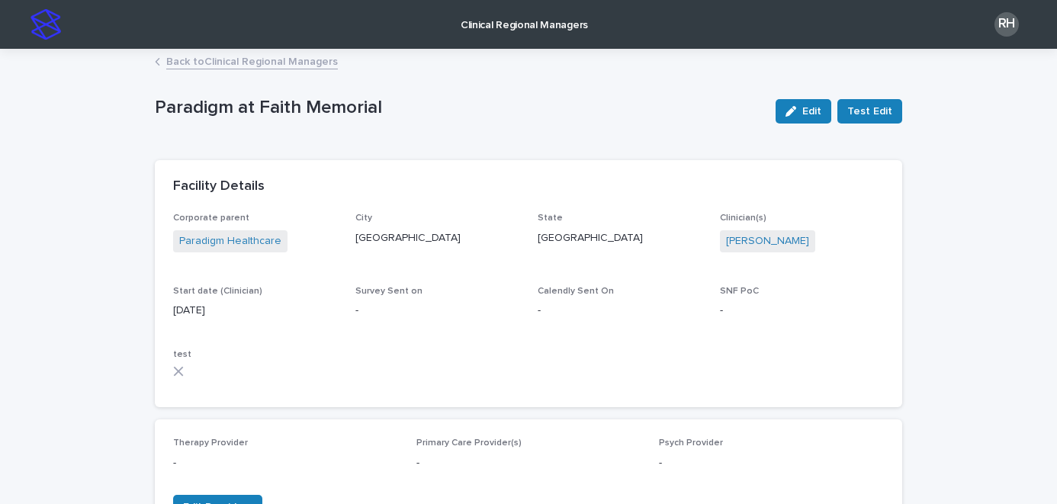
click at [269, 59] on link "Back to Clinical Regional Managers" at bounding box center [252, 61] width 172 height 18
